Goal: Information Seeking & Learning: Find specific page/section

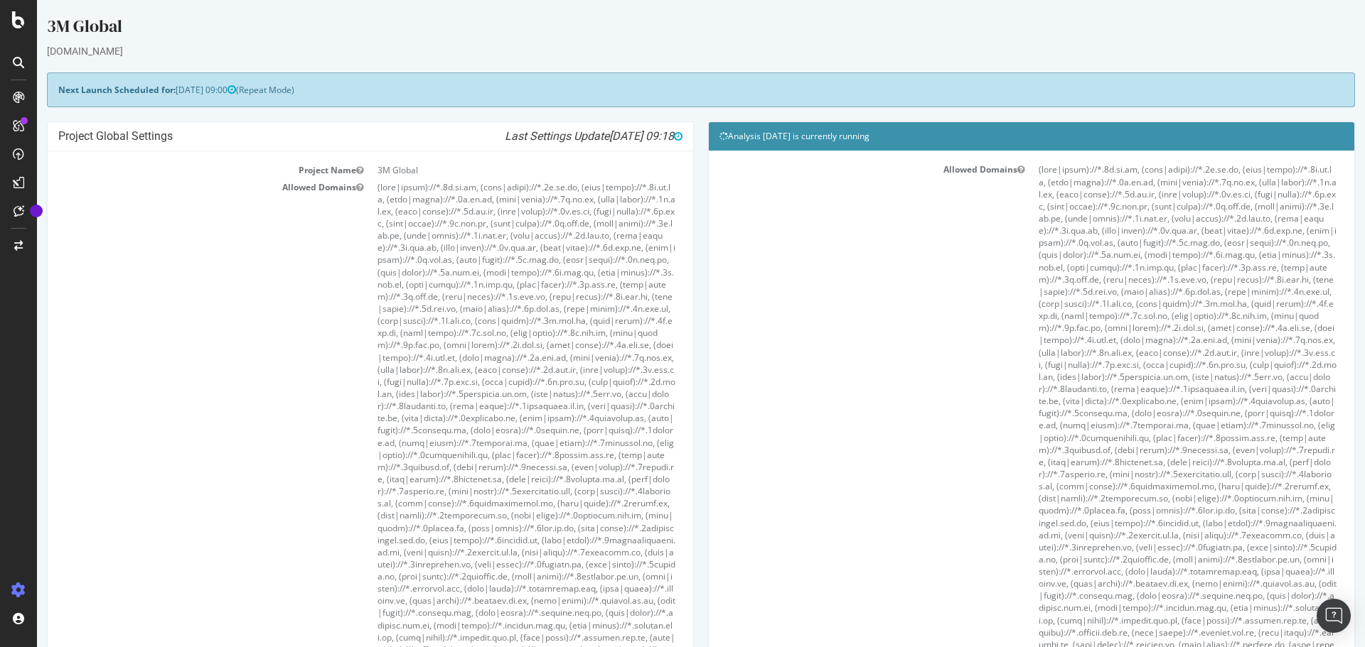
click at [19, 66] on icon at bounding box center [18, 62] width 11 height 11
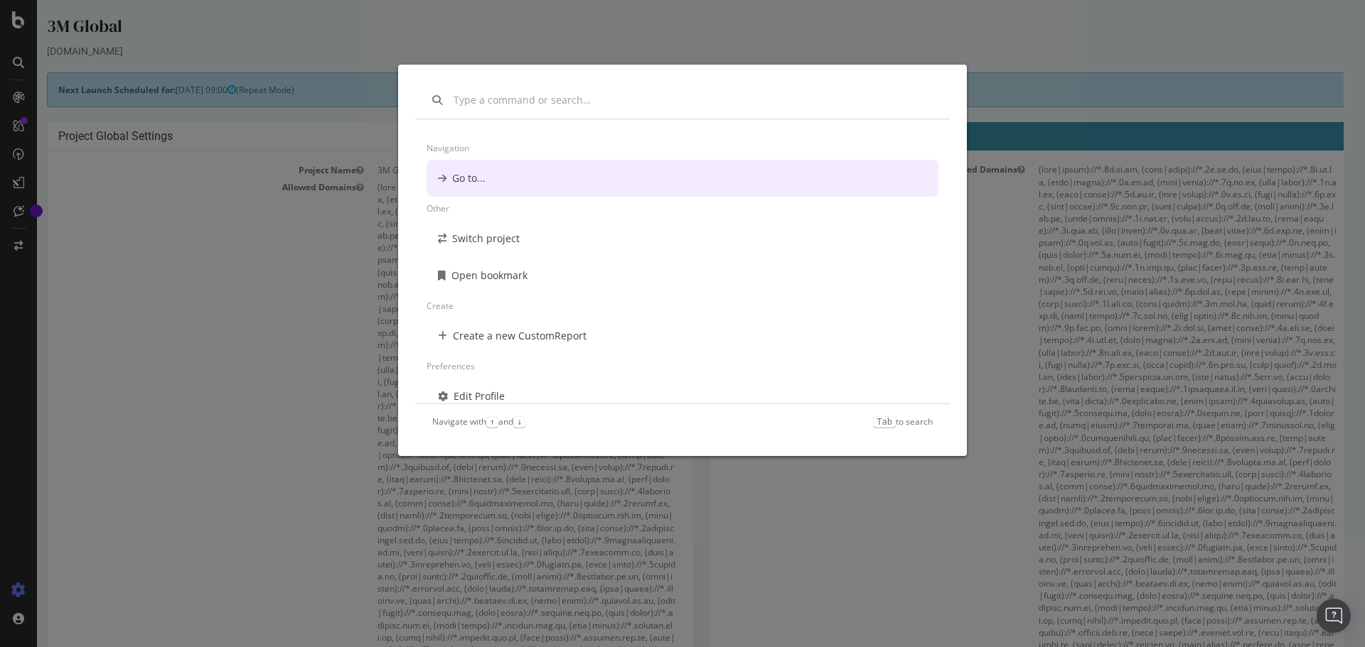
scroll to position [11, 0]
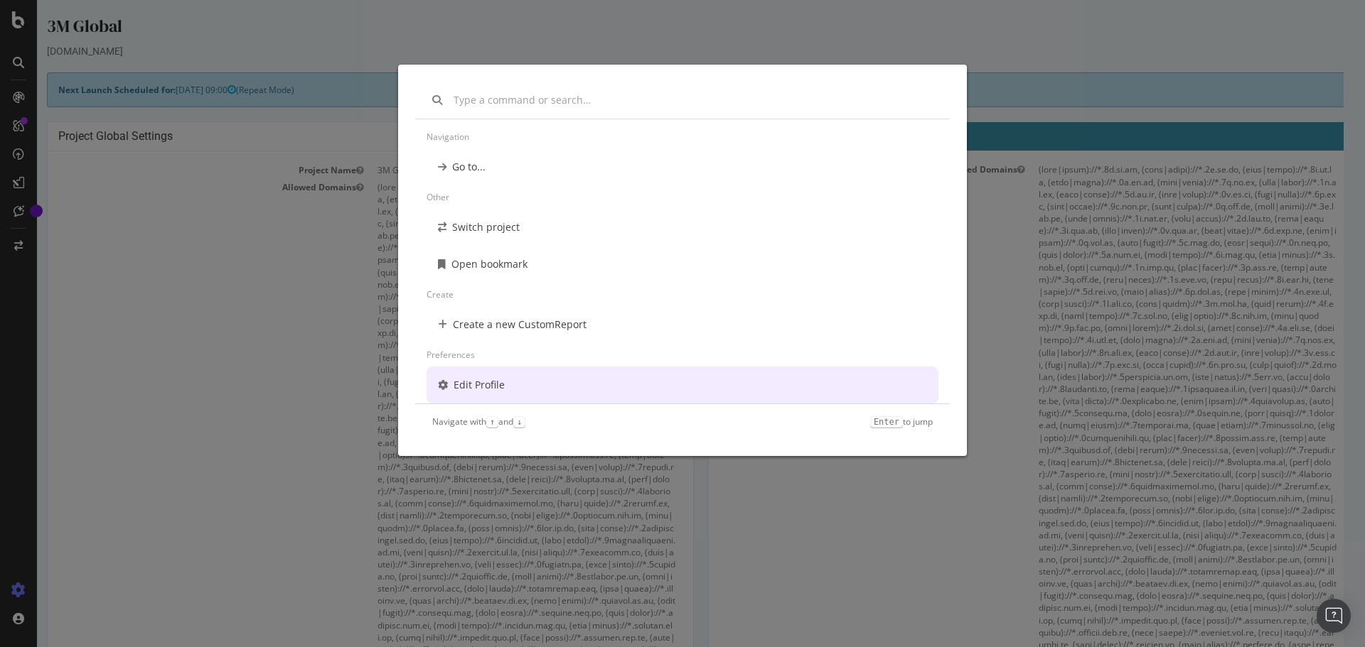
click at [140, 127] on div "Navigation Go to... Other Switch project Open bookmark Create Create a new Cust…" at bounding box center [682, 323] width 1365 height 647
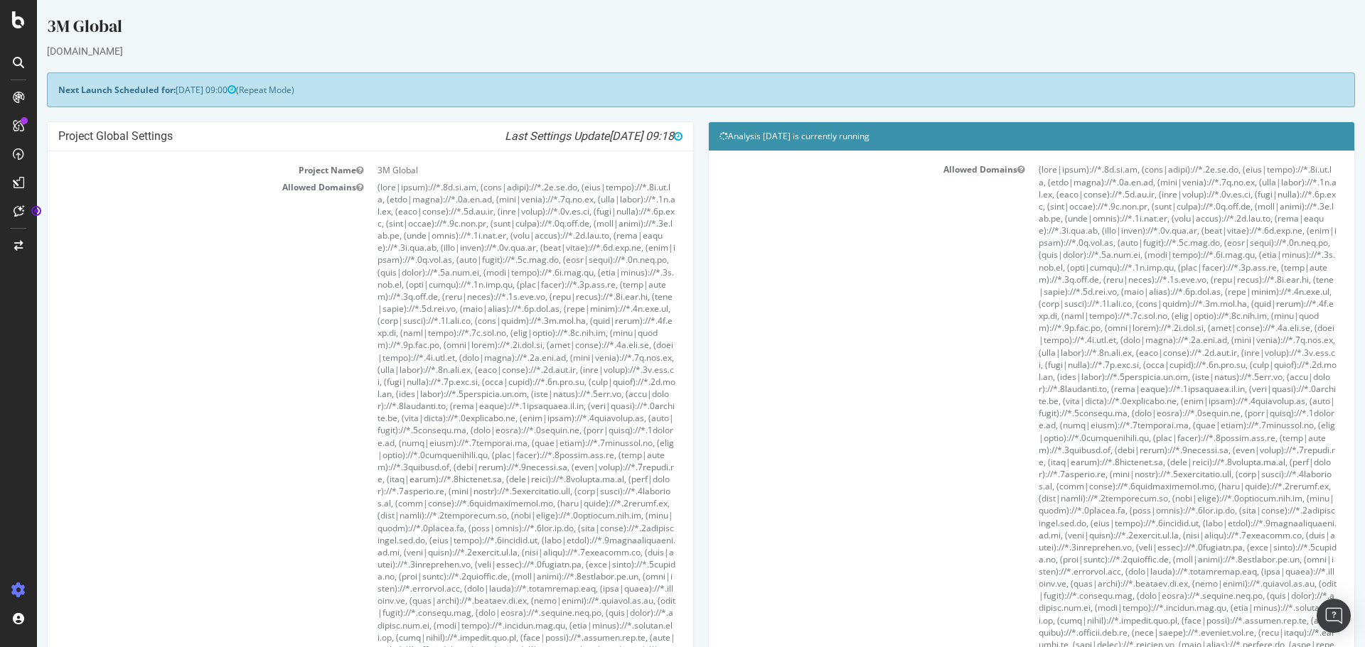
click at [20, 60] on icon at bounding box center [18, 62] width 11 height 11
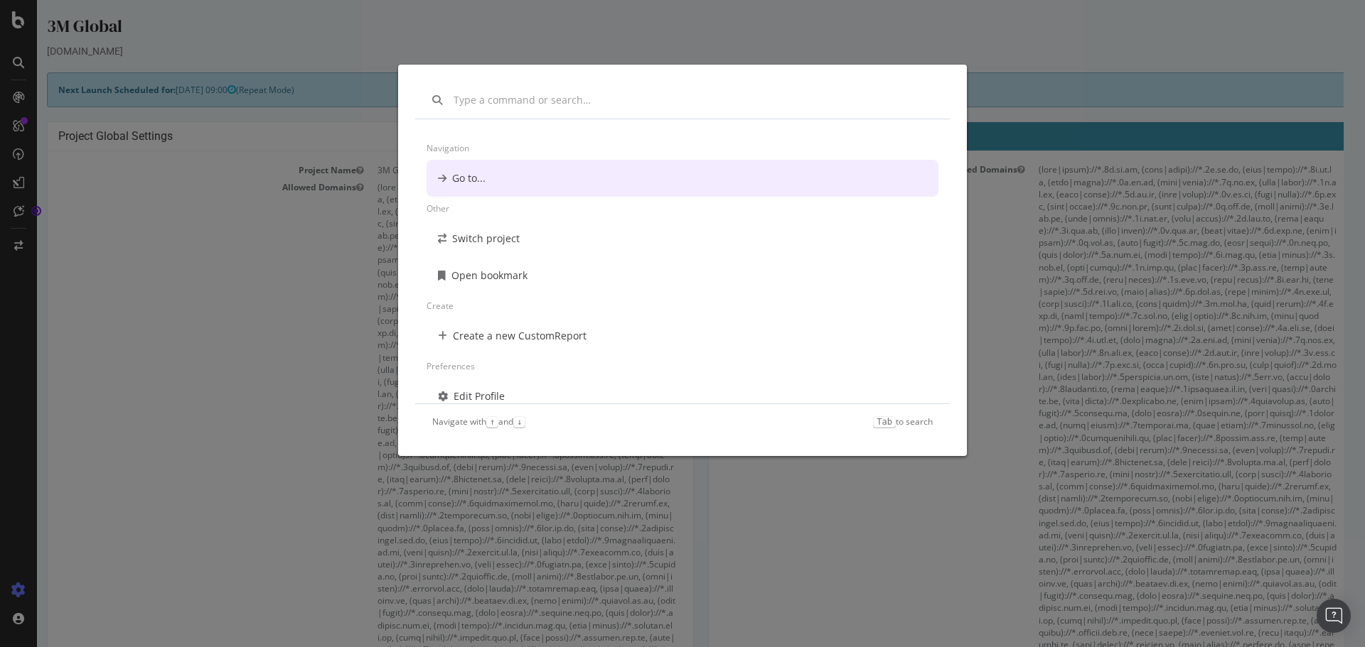
click at [469, 178] on div "Go to..." at bounding box center [468, 178] width 33 height 14
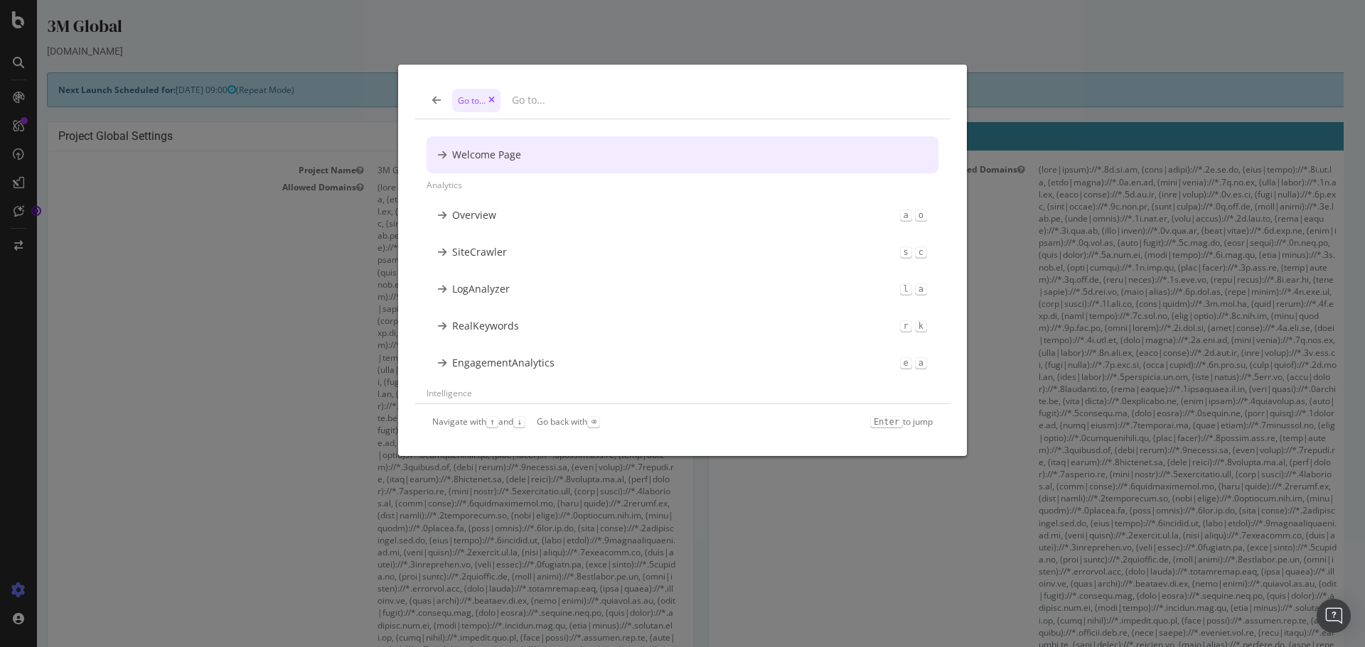
click at [493, 156] on div "Welcome Page" at bounding box center [486, 155] width 69 height 14
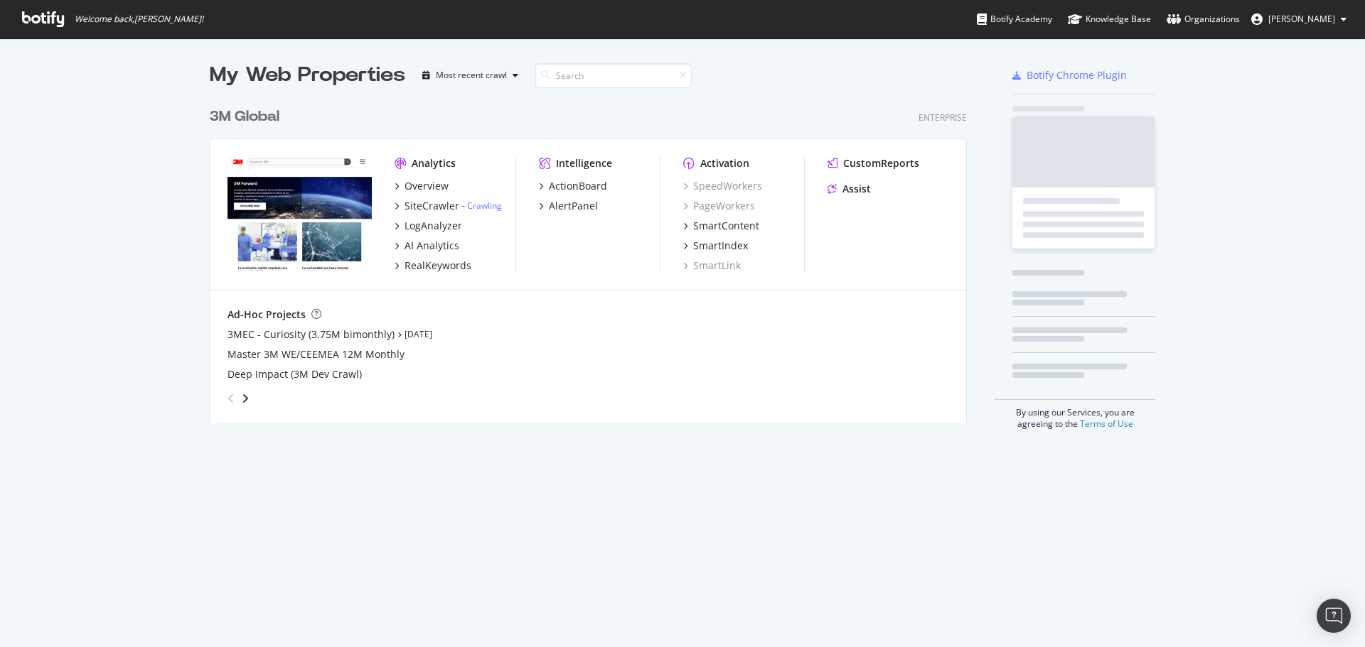
scroll to position [637, 1343]
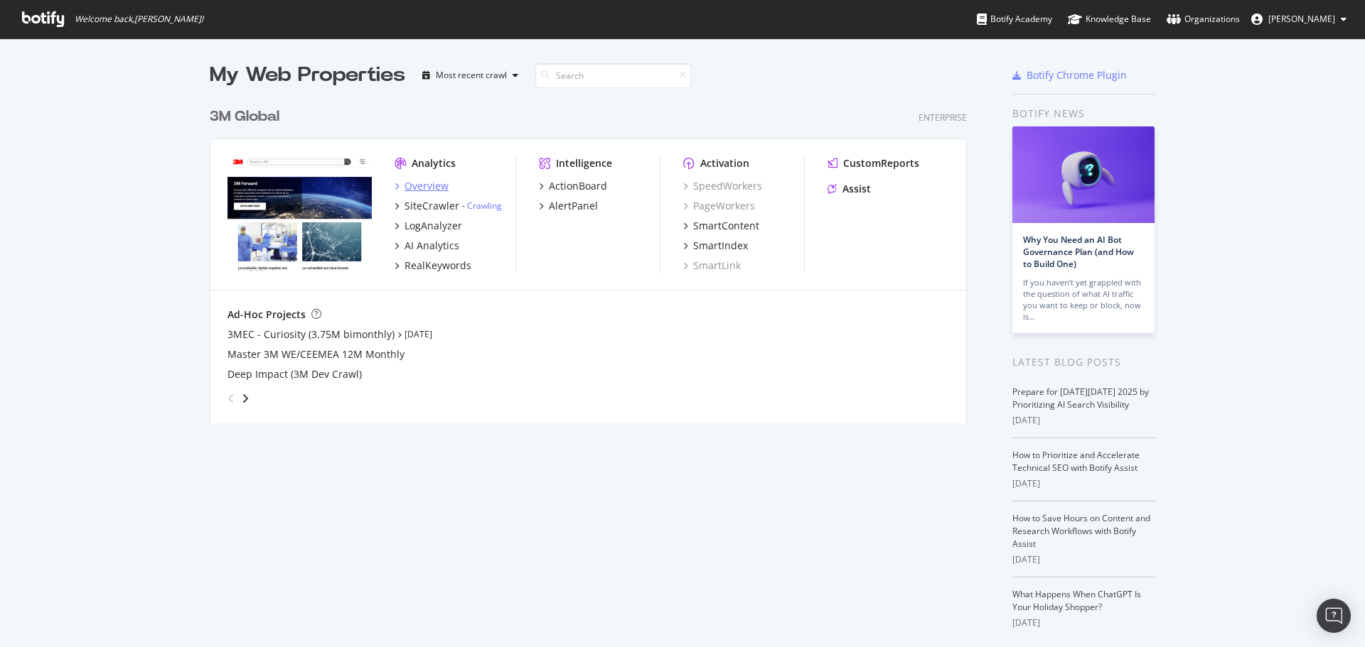
click at [422, 185] on div "Overview" at bounding box center [426, 186] width 44 height 14
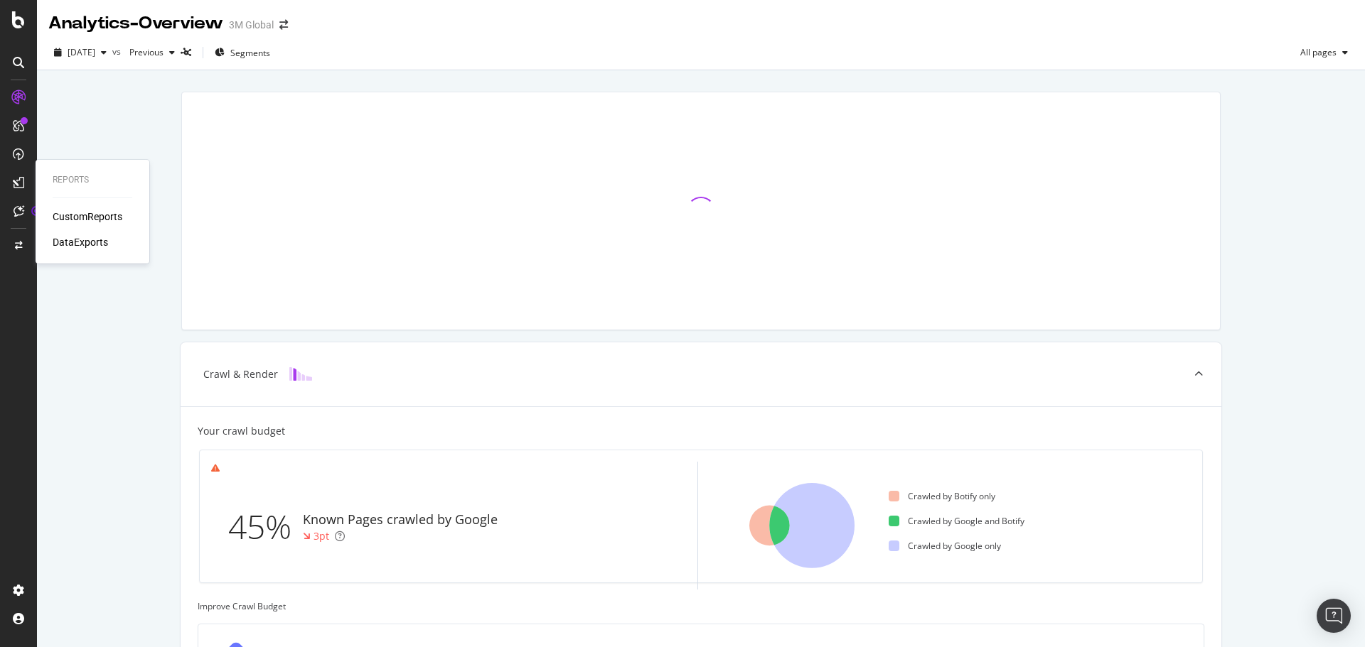
click at [73, 218] on div "CustomReports" at bounding box center [88, 217] width 70 height 14
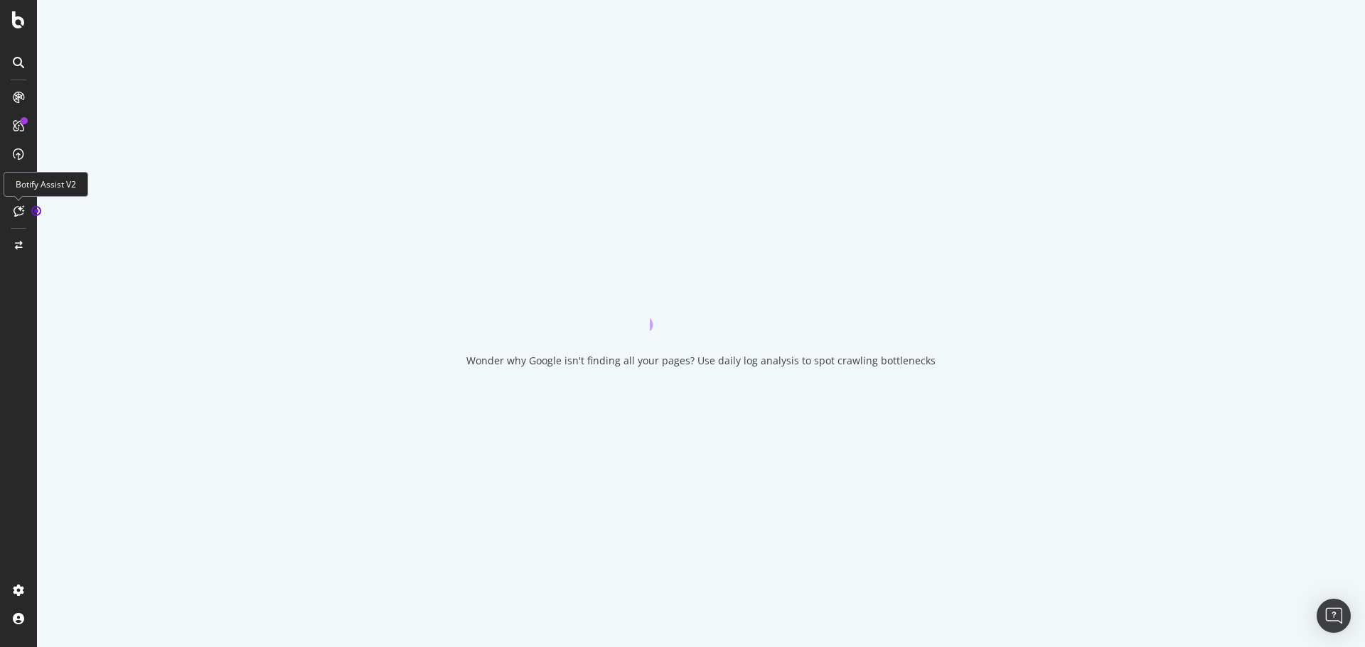
click at [14, 208] on icon at bounding box center [19, 210] width 11 height 11
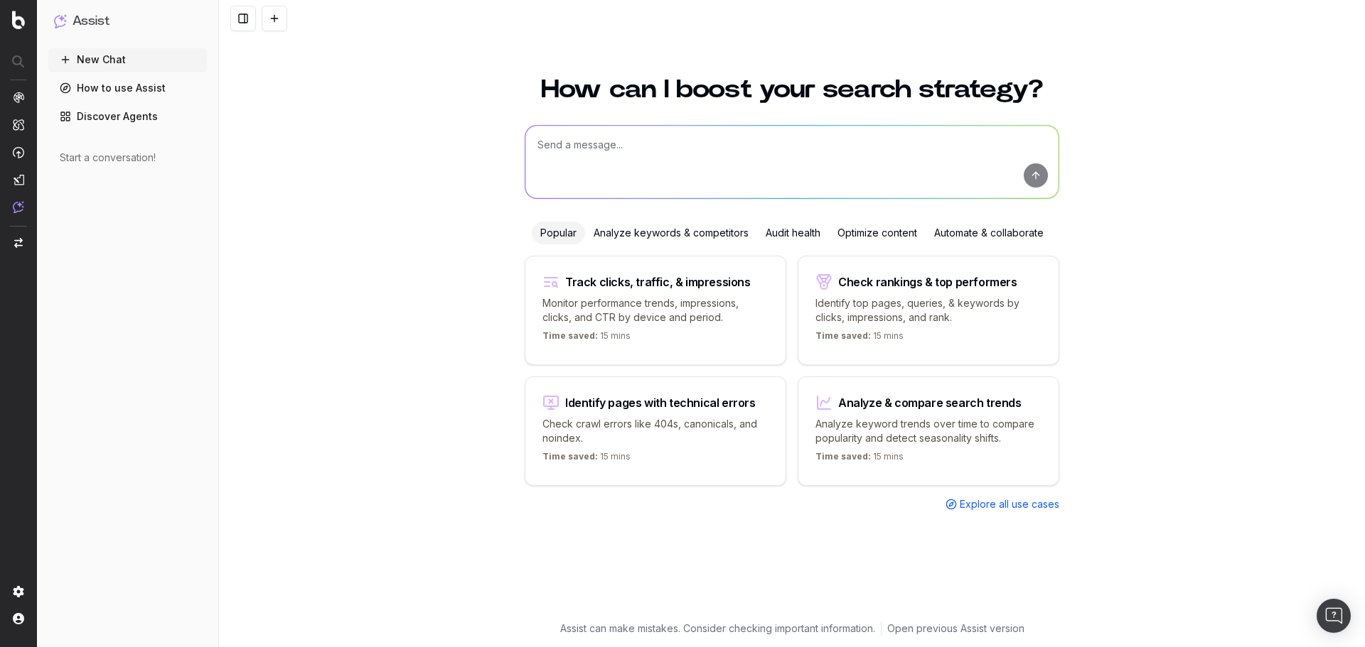
click at [658, 149] on textarea at bounding box center [791, 162] width 533 height 72
paste textarea "/p/c/advanced-materials/ceramics/boron-nitride-cooling-fillers/"
type textarea "all pages that ends in /p/c/advanced-materials/ceramics/boron-nitride-cooling-f…"
click at [1040, 180] on button "submit" at bounding box center [1035, 175] width 24 height 24
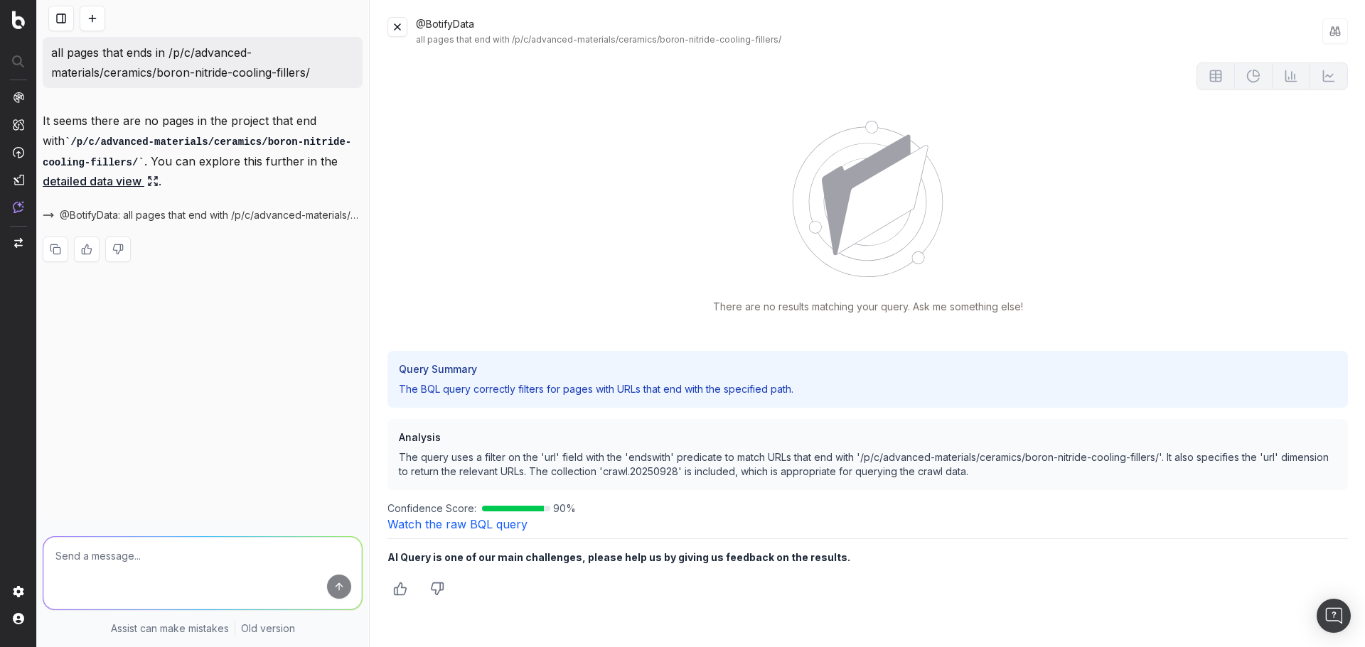
click at [503, 528] on link "Watch the raw BQL query" at bounding box center [457, 524] width 140 height 14
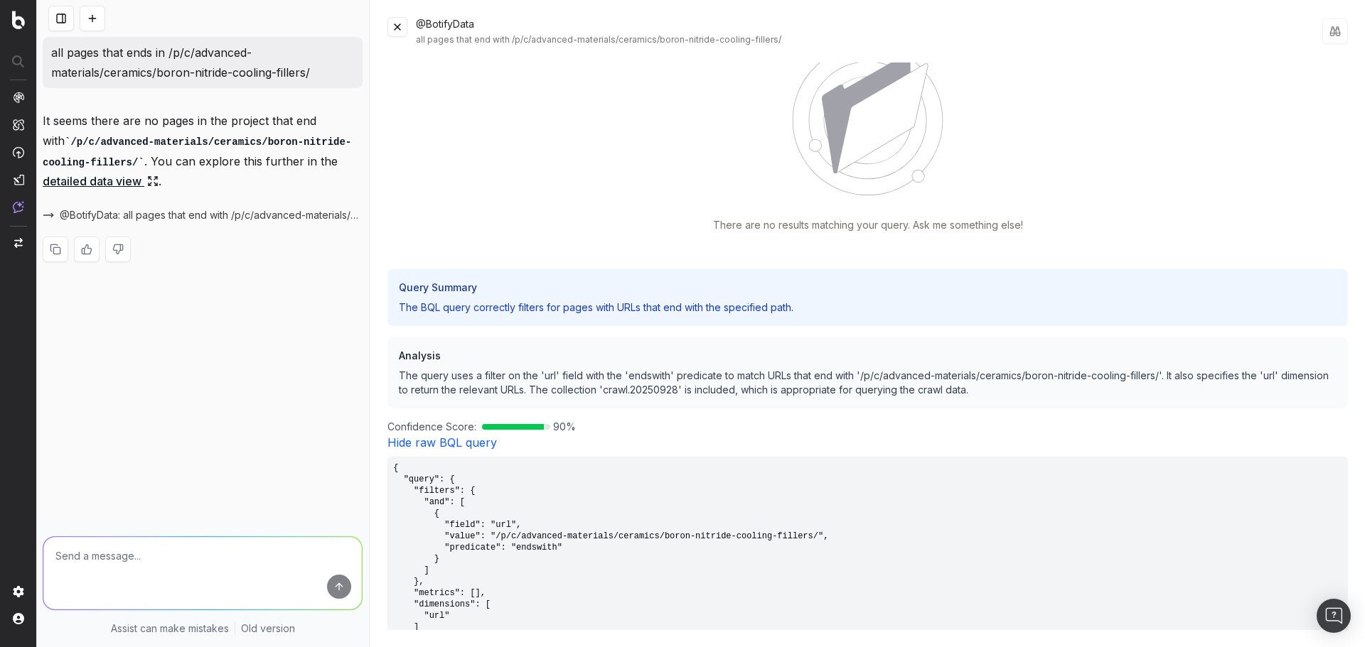
scroll to position [216, 0]
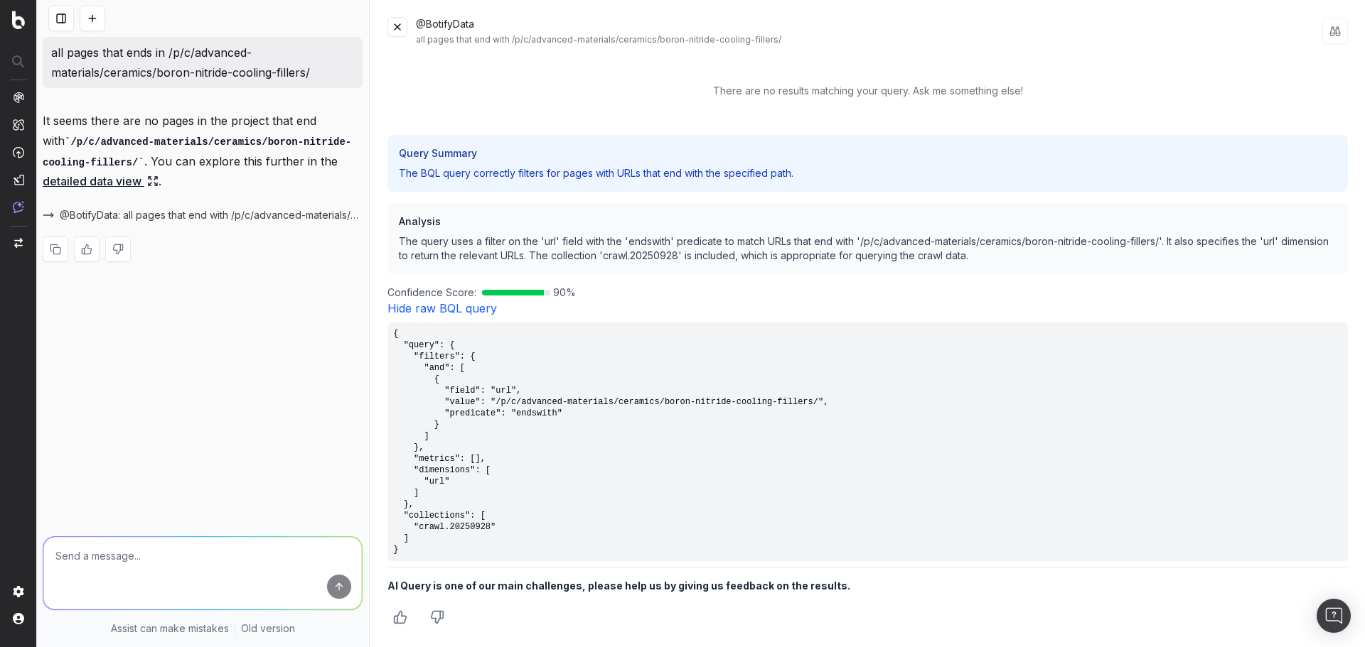
click at [441, 309] on link "Hide raw BQL query" at bounding box center [441, 308] width 109 height 14
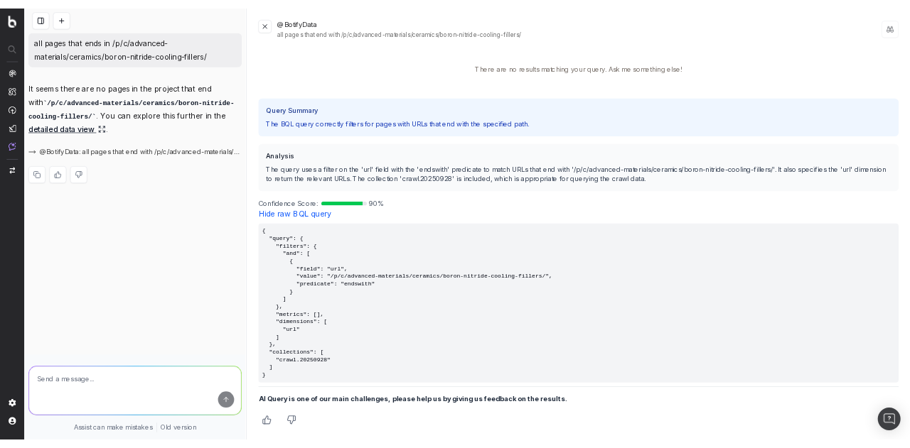
scroll to position [0, 0]
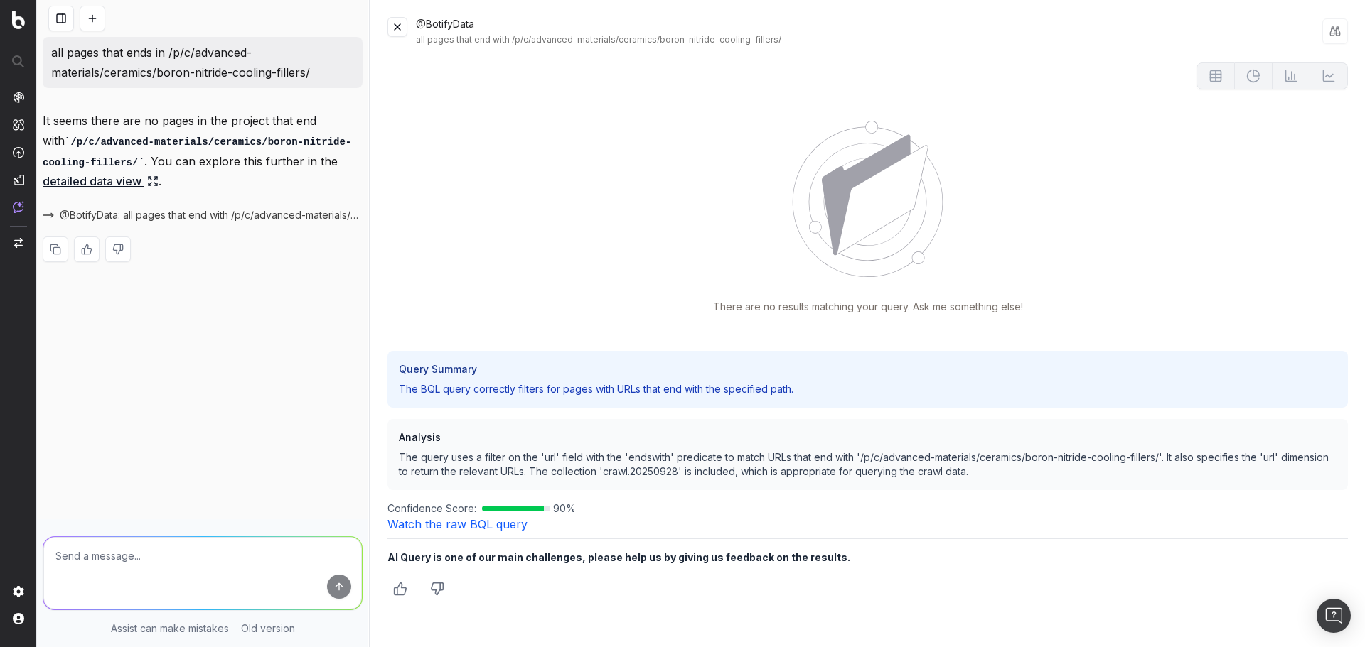
click at [86, 179] on link "detailed data view" at bounding box center [101, 181] width 116 height 20
click at [127, 181] on link "detailed data view" at bounding box center [101, 181] width 116 height 20
click at [394, 28] on button at bounding box center [397, 27] width 20 height 20
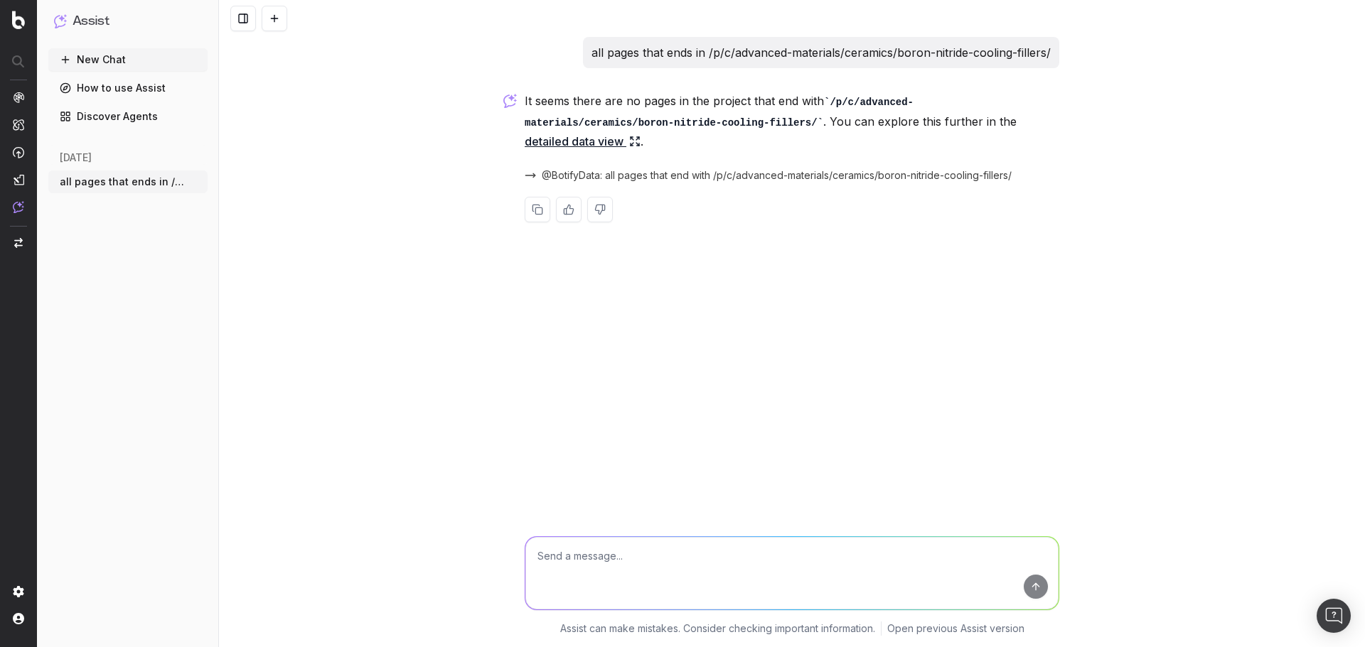
click at [565, 564] on textarea at bounding box center [791, 573] width 533 height 72
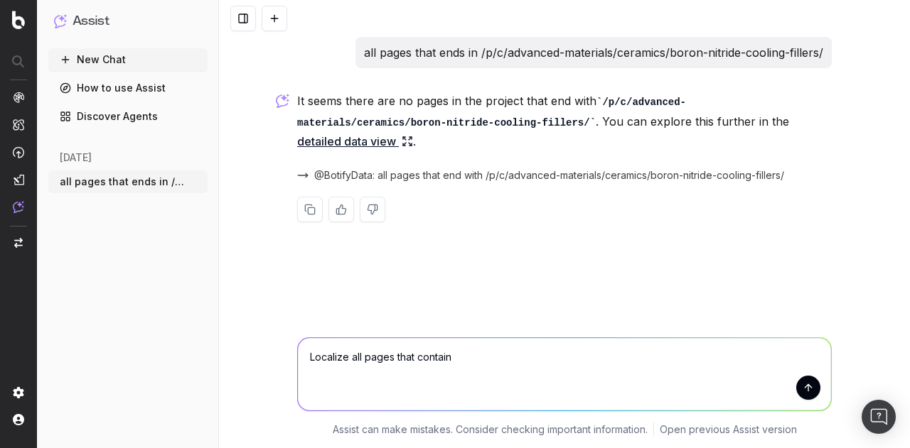
paste textarea "/p/c/advanced-materials/ceramics/boron-nitride-cooling-fillers/"
click at [456, 356] on textarea "Localize all pages that contain /p/c/advanced-materials/ceramics/boron-nitride-…" at bounding box center [564, 374] width 533 height 72
click at [773, 359] on textarea "Localize all pages that contain "/p/c/advanced-materials/ceramics/boron-nitride…" at bounding box center [564, 374] width 533 height 72
type textarea "Localize all pages that contain "/p/c/advanced-materials/ceramics/boron-nitride…"
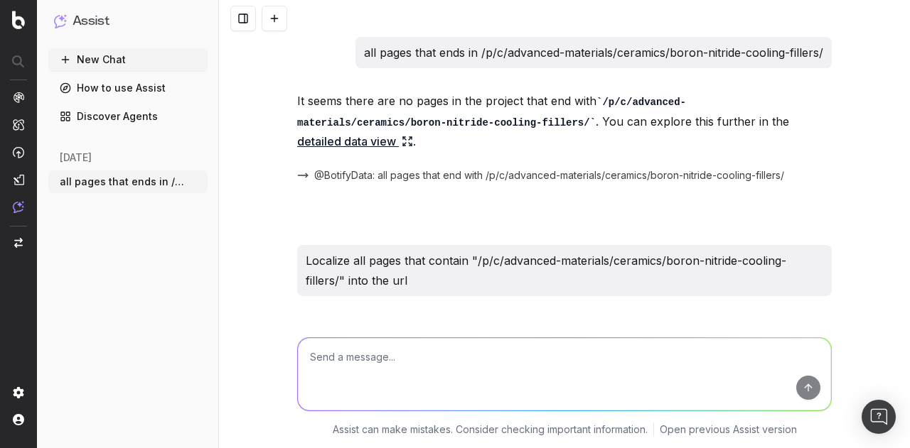
scroll to position [145, 0]
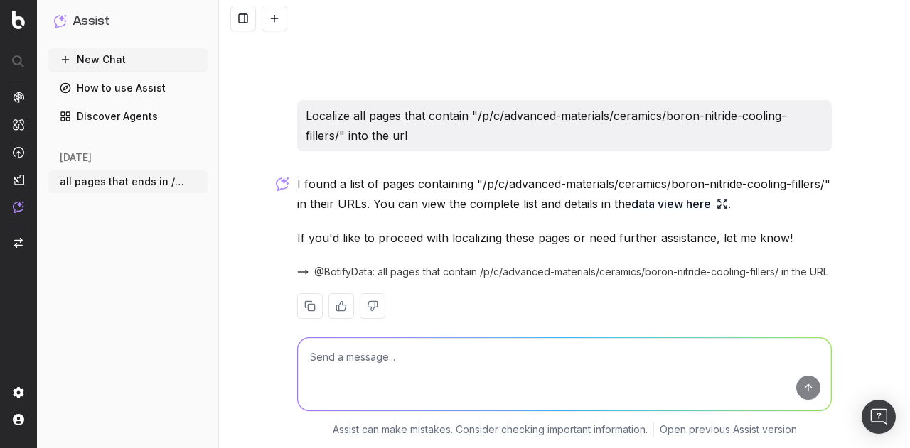
click at [677, 194] on link "data view here" at bounding box center [679, 204] width 97 height 20
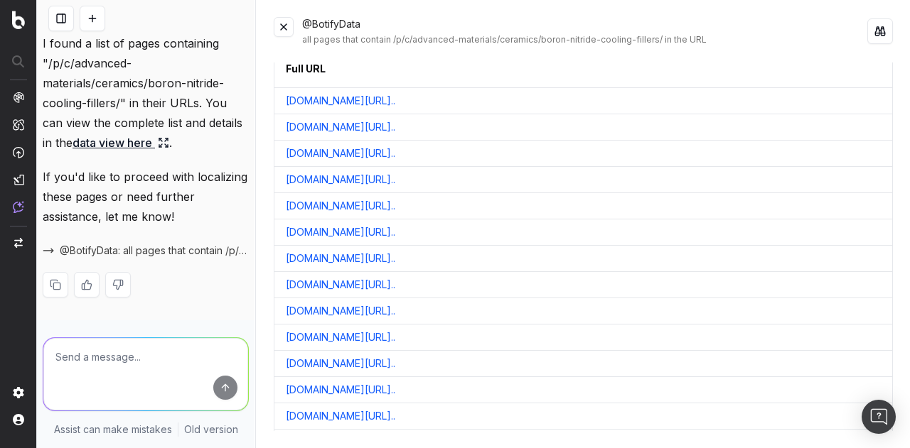
scroll to position [0, 0]
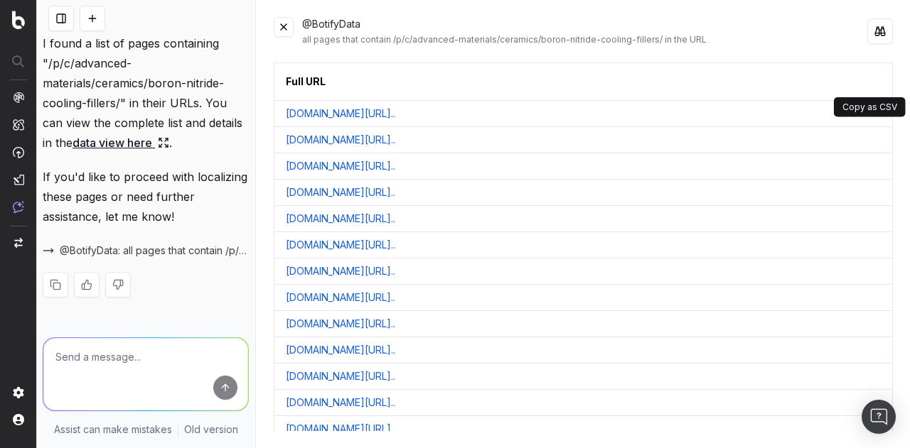
click at [866, 79] on button at bounding box center [879, 82] width 26 height 26
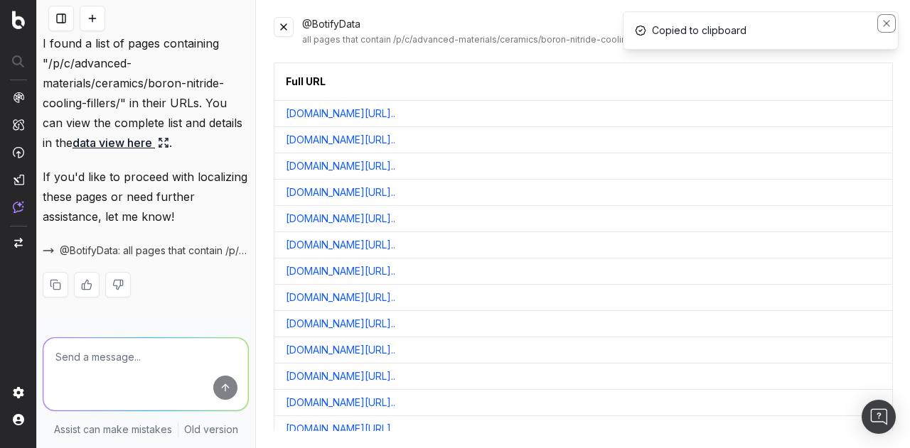
click at [888, 23] on icon "Notifications (F8)" at bounding box center [886, 23] width 11 height 11
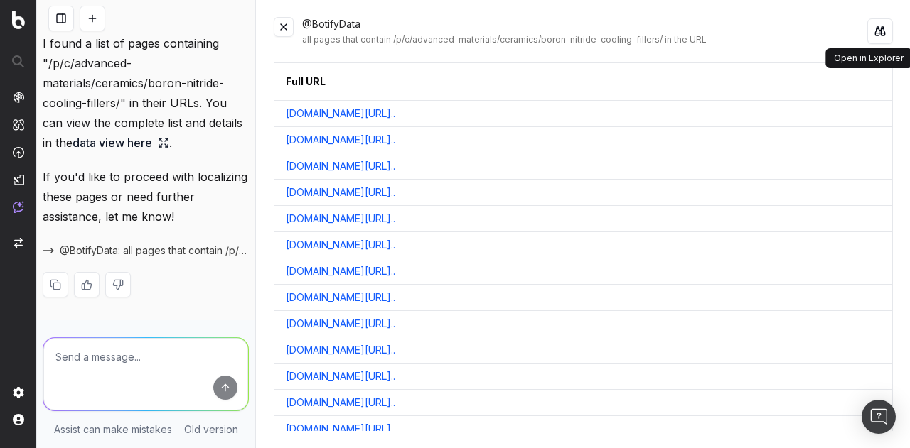
click at [883, 32] on button at bounding box center [880, 31] width 26 height 26
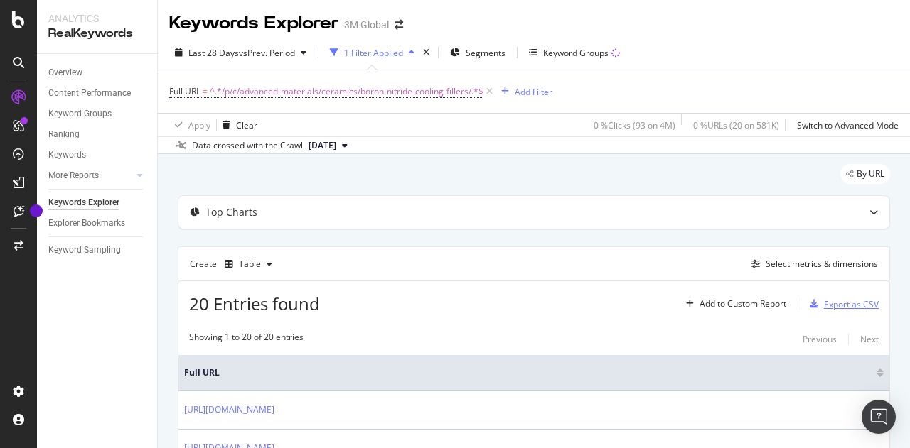
click at [832, 305] on div "Export as CSV" at bounding box center [851, 304] width 55 height 12
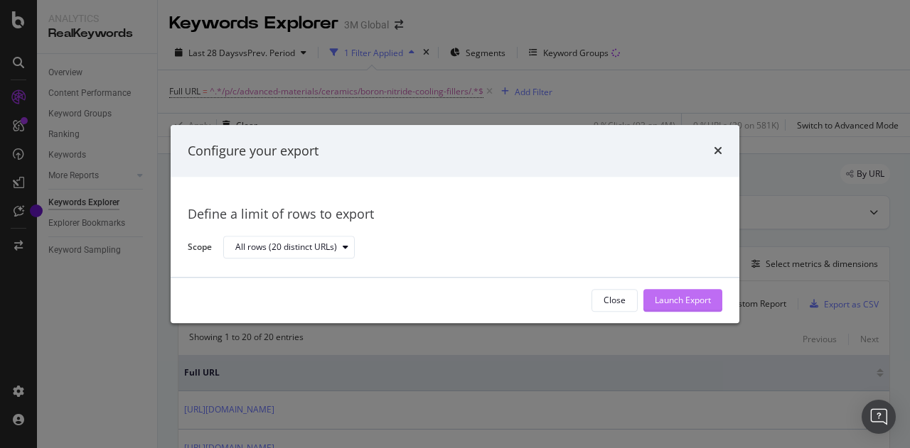
click at [692, 301] on div "Launch Export" at bounding box center [683, 301] width 56 height 12
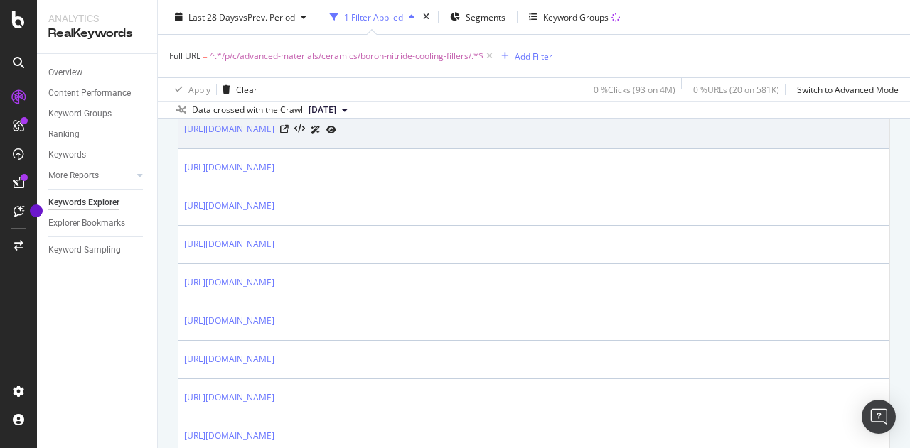
scroll to position [284, 0]
